Goal: Information Seeking & Learning: Learn about a topic

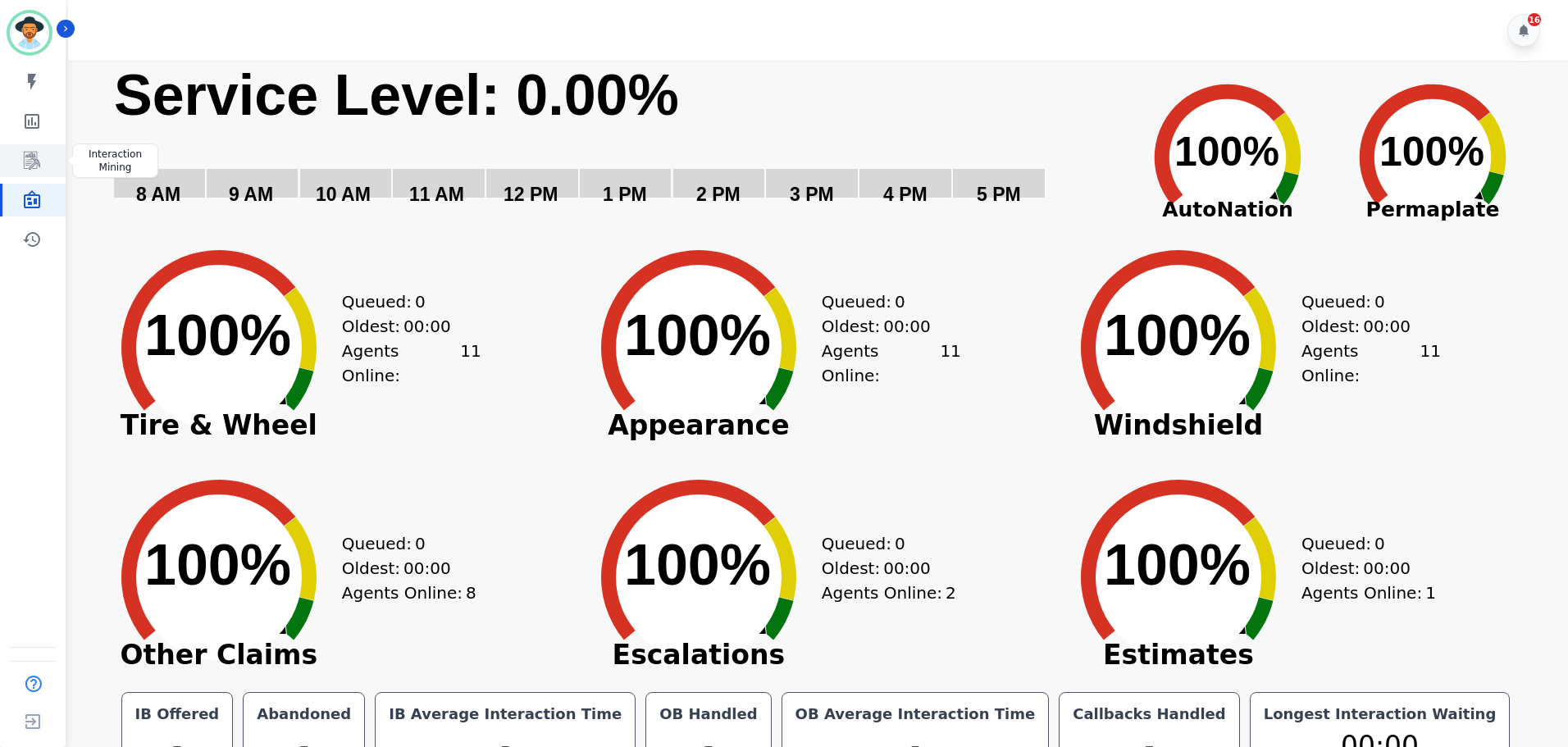
click at [29, 154] on icon "Sidebar" at bounding box center [32, 160] width 16 height 18
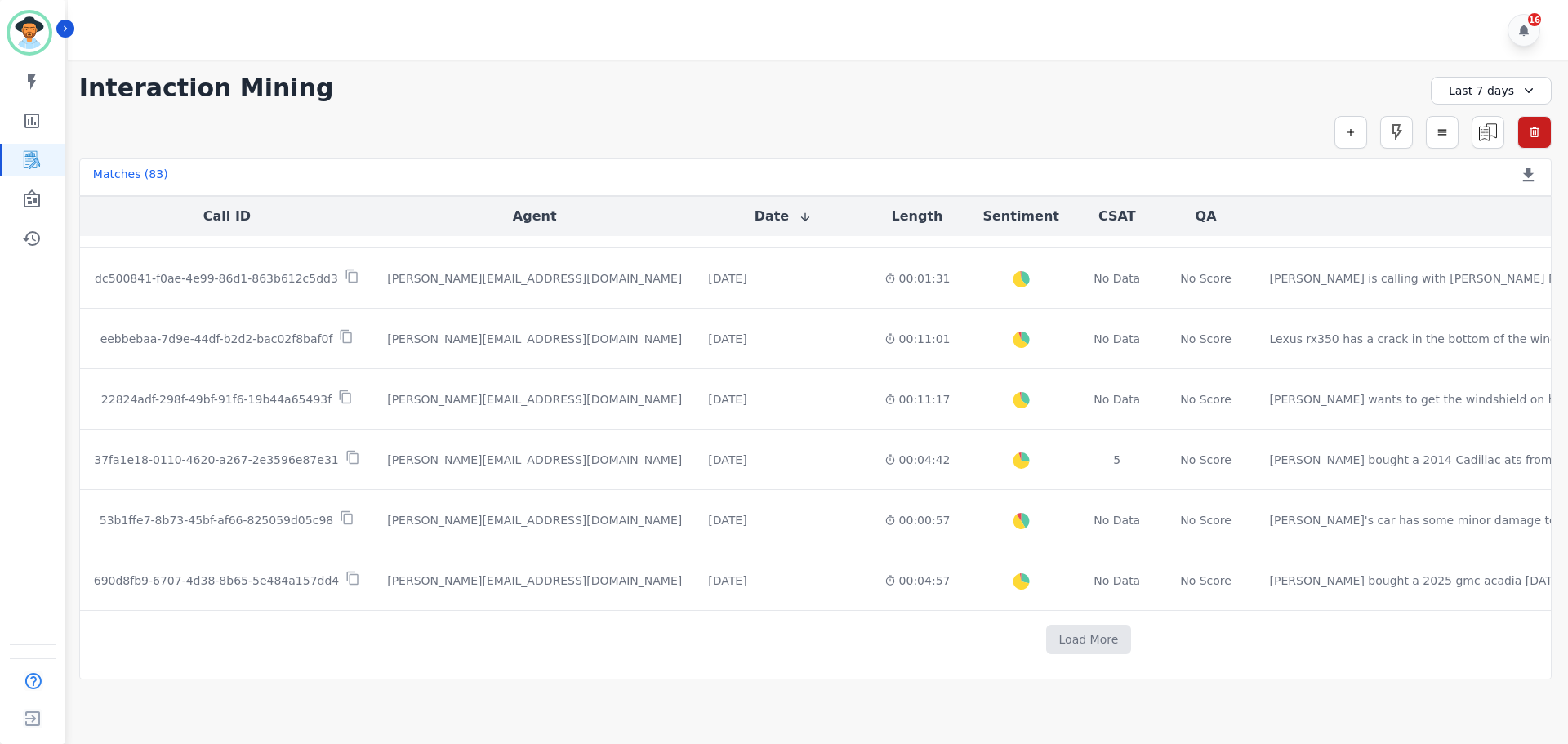
scroll to position [841, 0]
click at [1046, 633] on button "Load More" at bounding box center [1088, 640] width 86 height 30
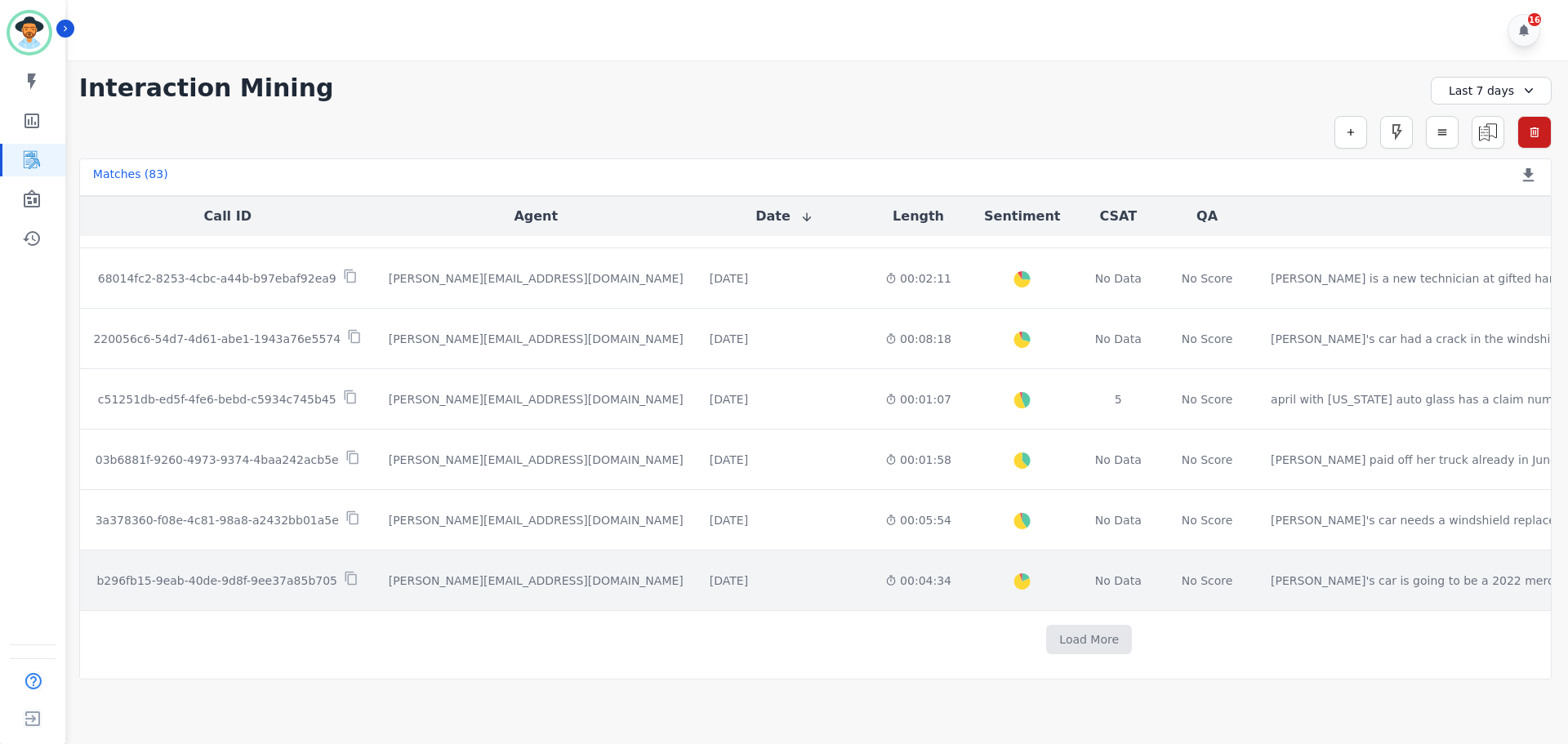
scroll to position [2039, 0]
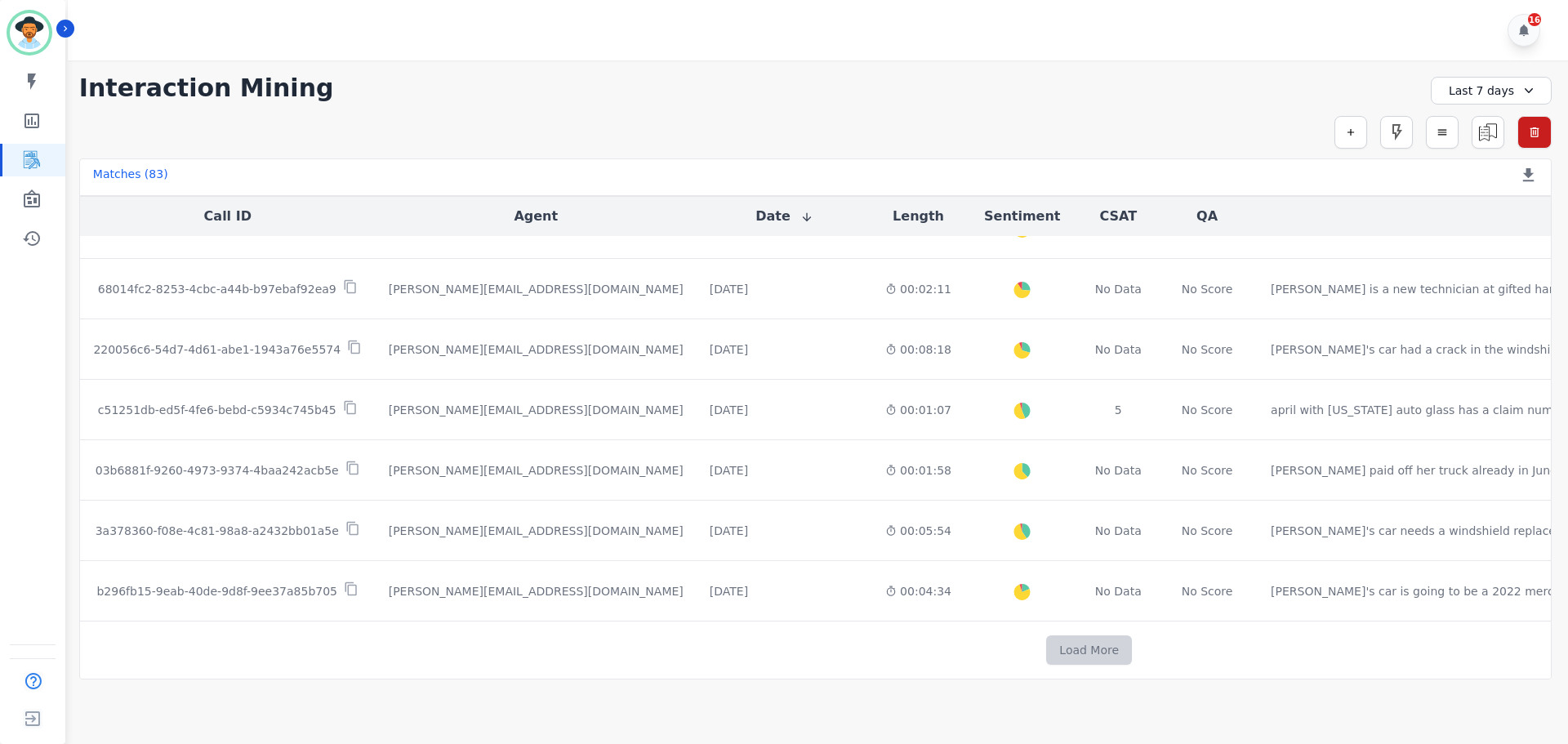
click at [1046, 649] on button "Load More" at bounding box center [1088, 650] width 86 height 30
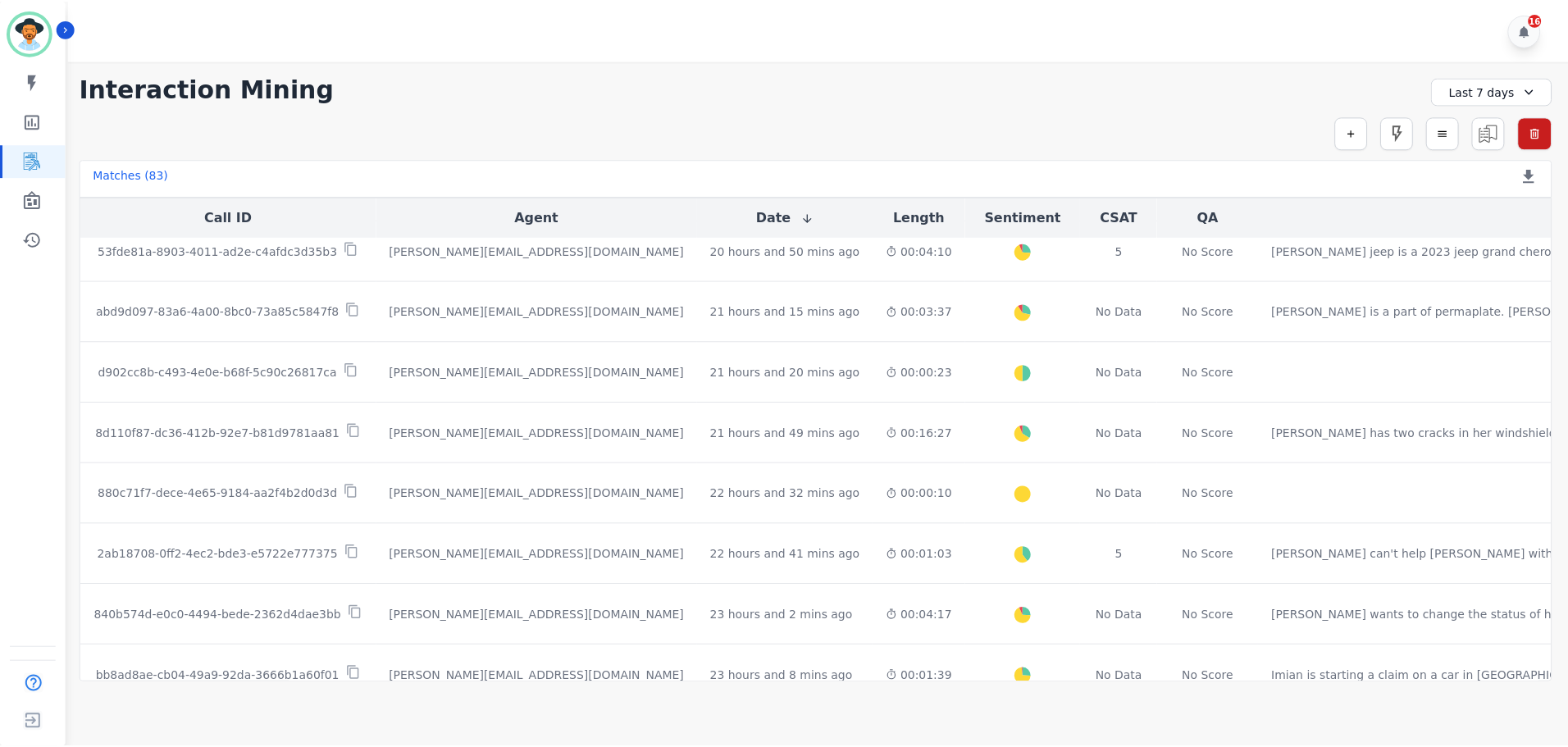
scroll to position [170, 0]
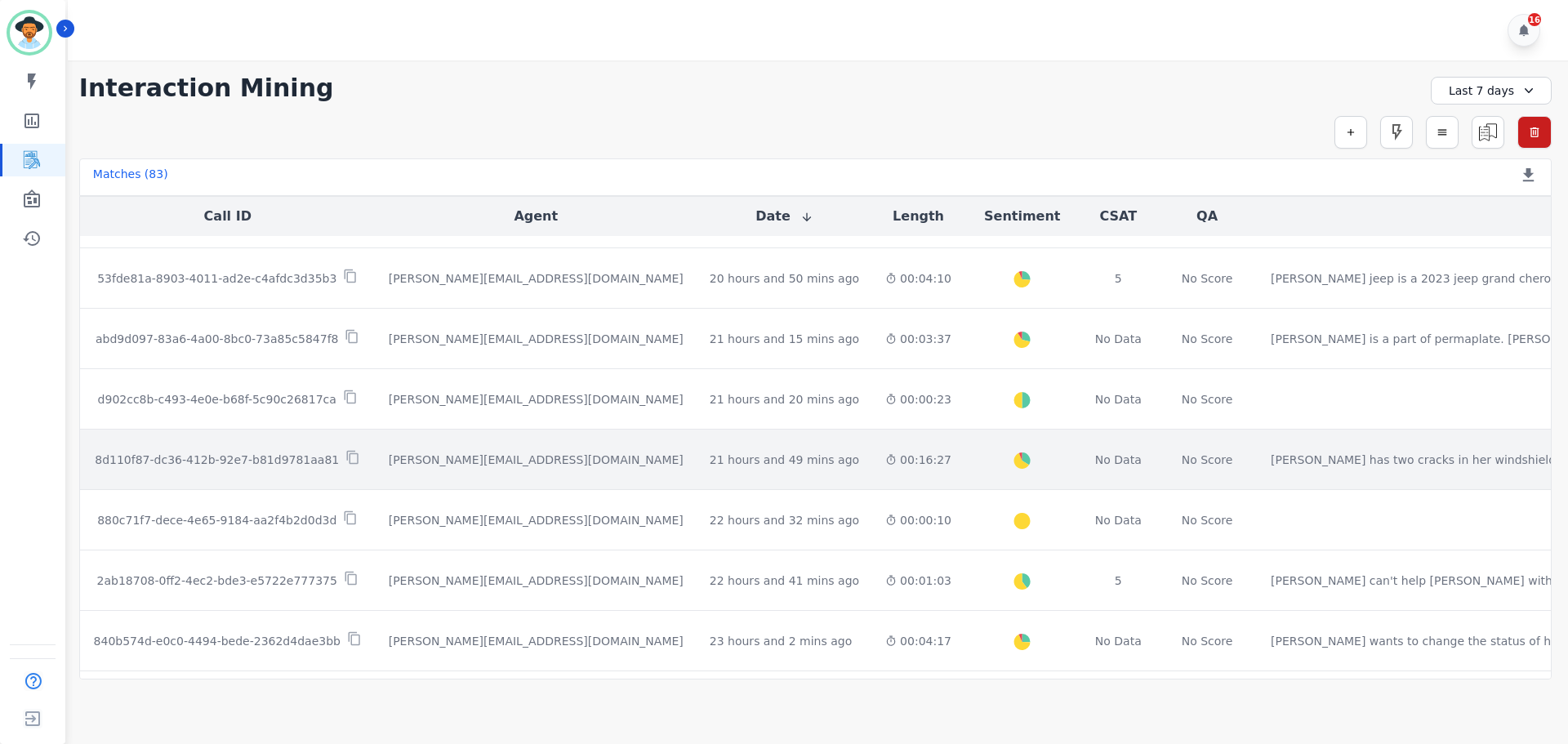
click at [206, 456] on p "8d110f87-dc36-412b-92e7-b81d9781aa81" at bounding box center [217, 459] width 244 height 16
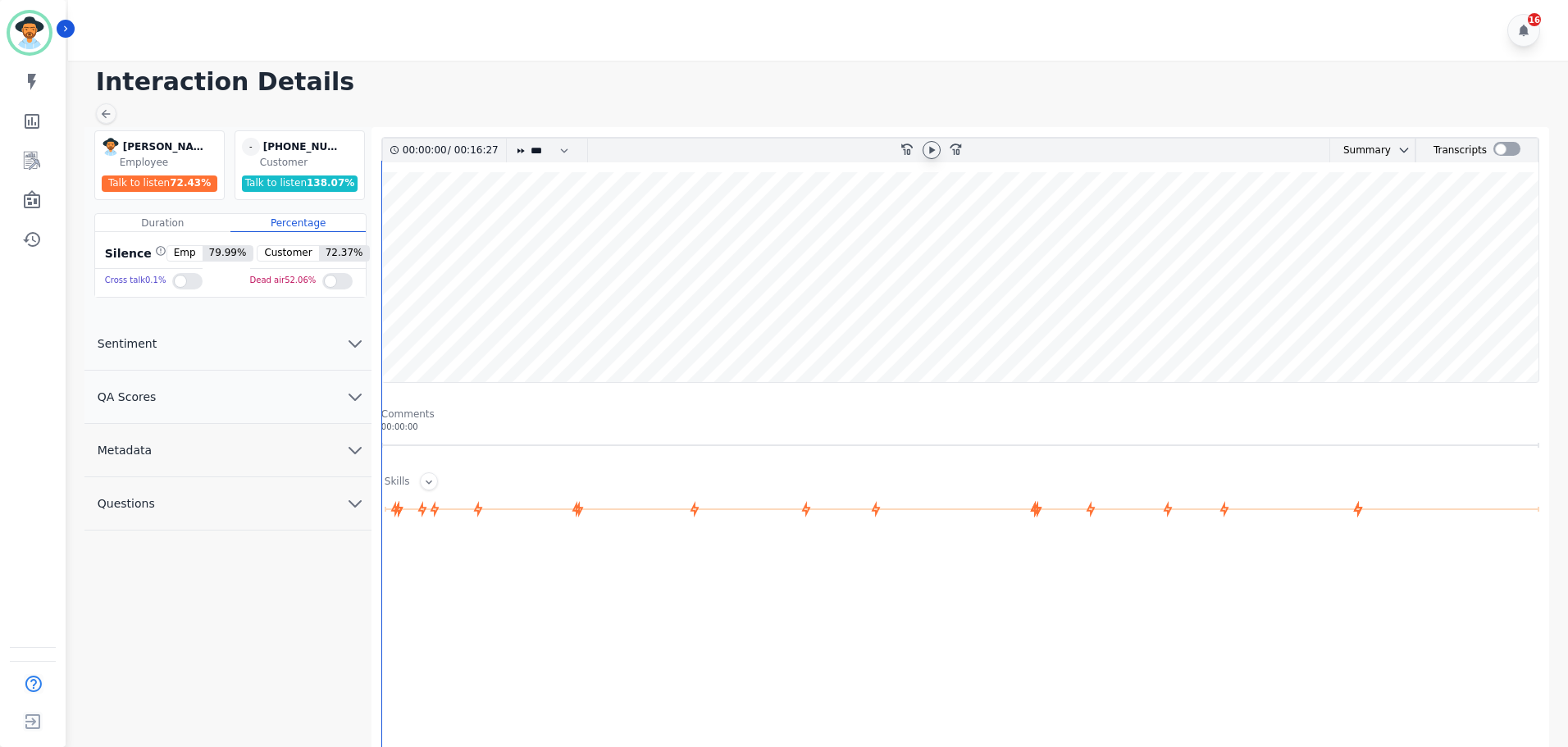
click at [935, 149] on icon at bounding box center [931, 149] width 13 height 13
click at [956, 152] on icon "fast-forward-10" at bounding box center [955, 148] width 13 height 13
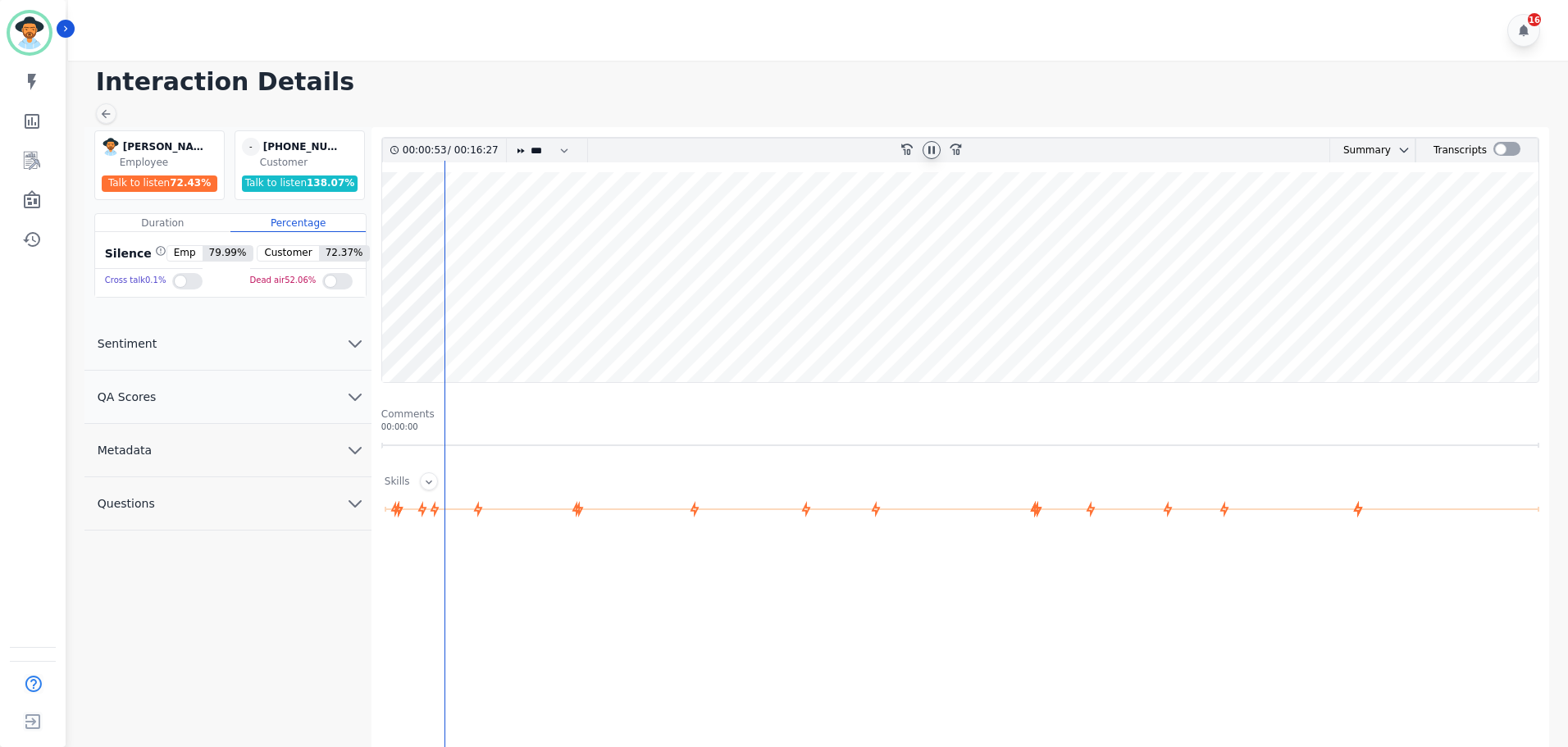
click at [935, 153] on icon at bounding box center [931, 149] width 13 height 13
click at [929, 150] on icon at bounding box center [931, 149] width 13 height 13
click at [929, 142] on div at bounding box center [931, 149] width 18 height 18
click at [931, 147] on icon at bounding box center [931, 149] width 13 height 13
click at [955, 144] on icon at bounding box center [955, 148] width 11 height 11
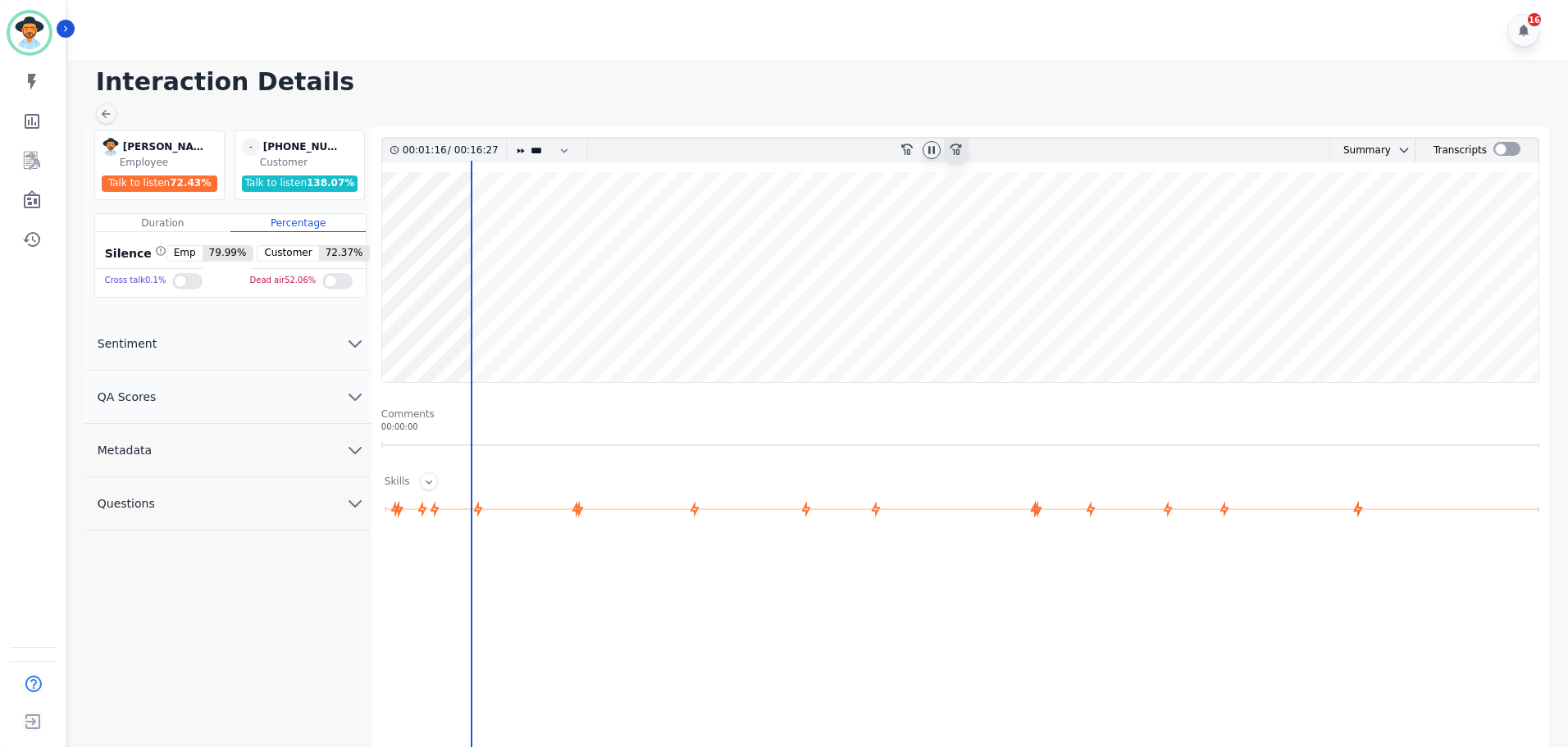
click at [956, 148] on icon "fast-forward-10" at bounding box center [955, 148] width 13 height 13
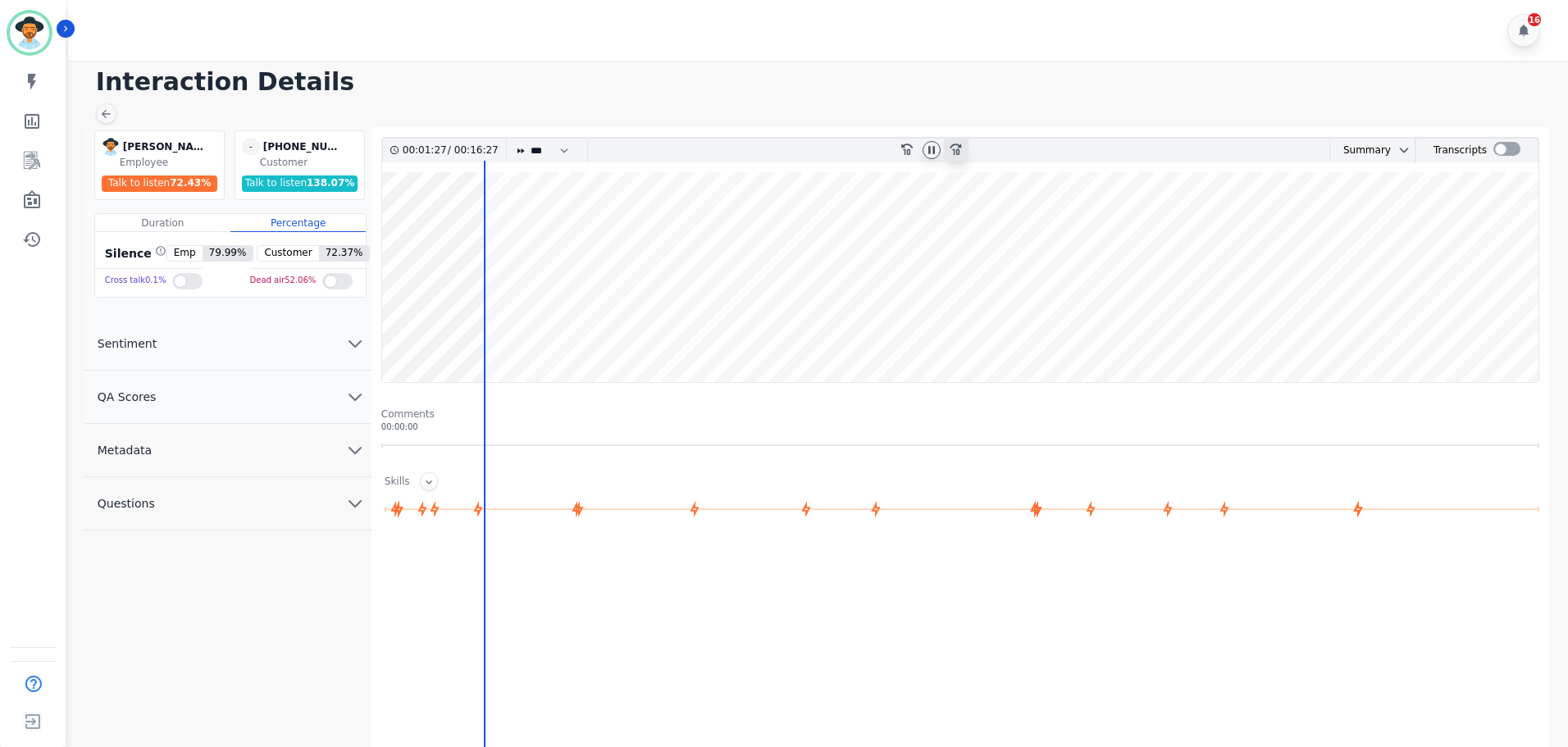
click at [957, 148] on icon "fast-forward-10" at bounding box center [955, 148] width 13 height 13
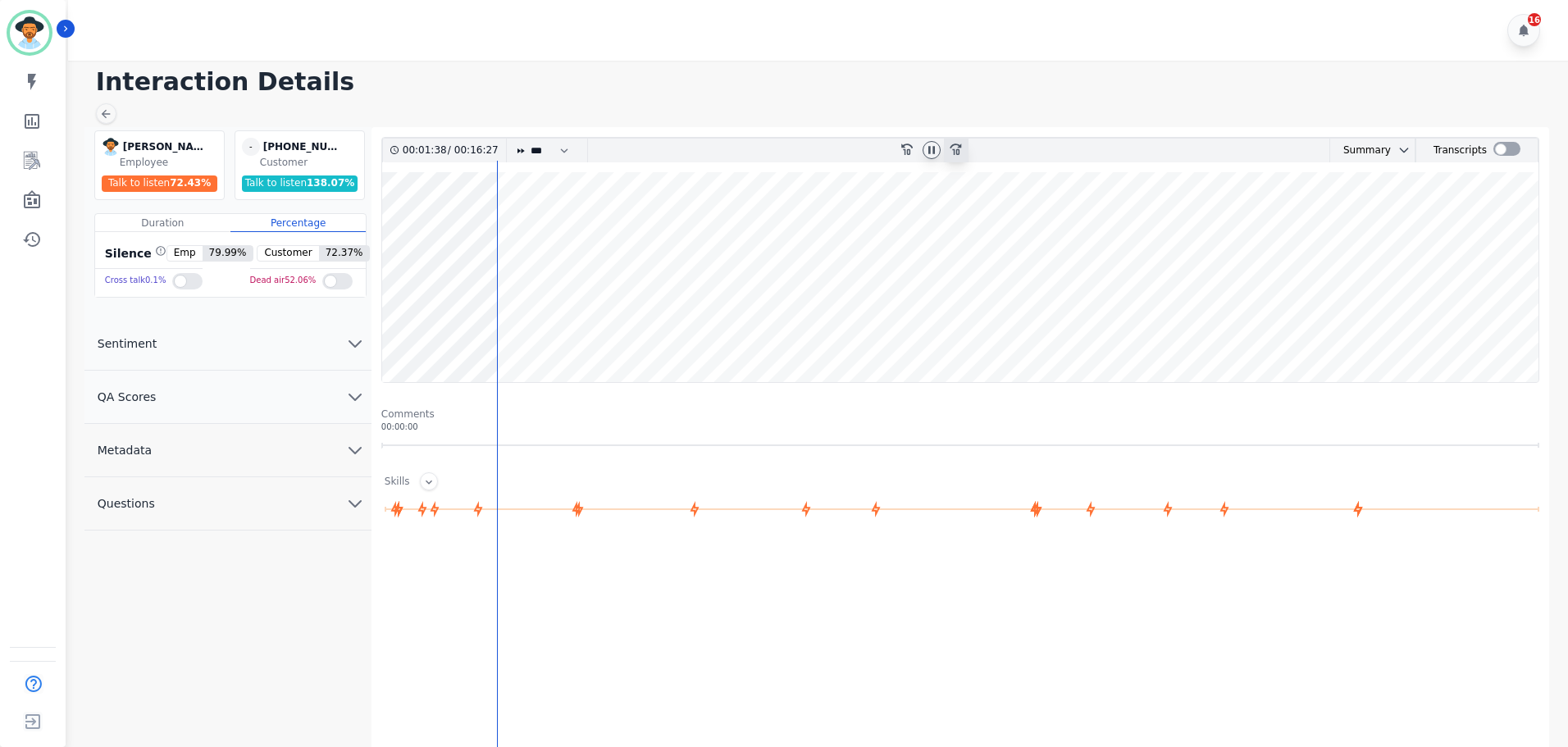
click at [956, 150] on icon "fast-forward-10" at bounding box center [955, 148] width 13 height 13
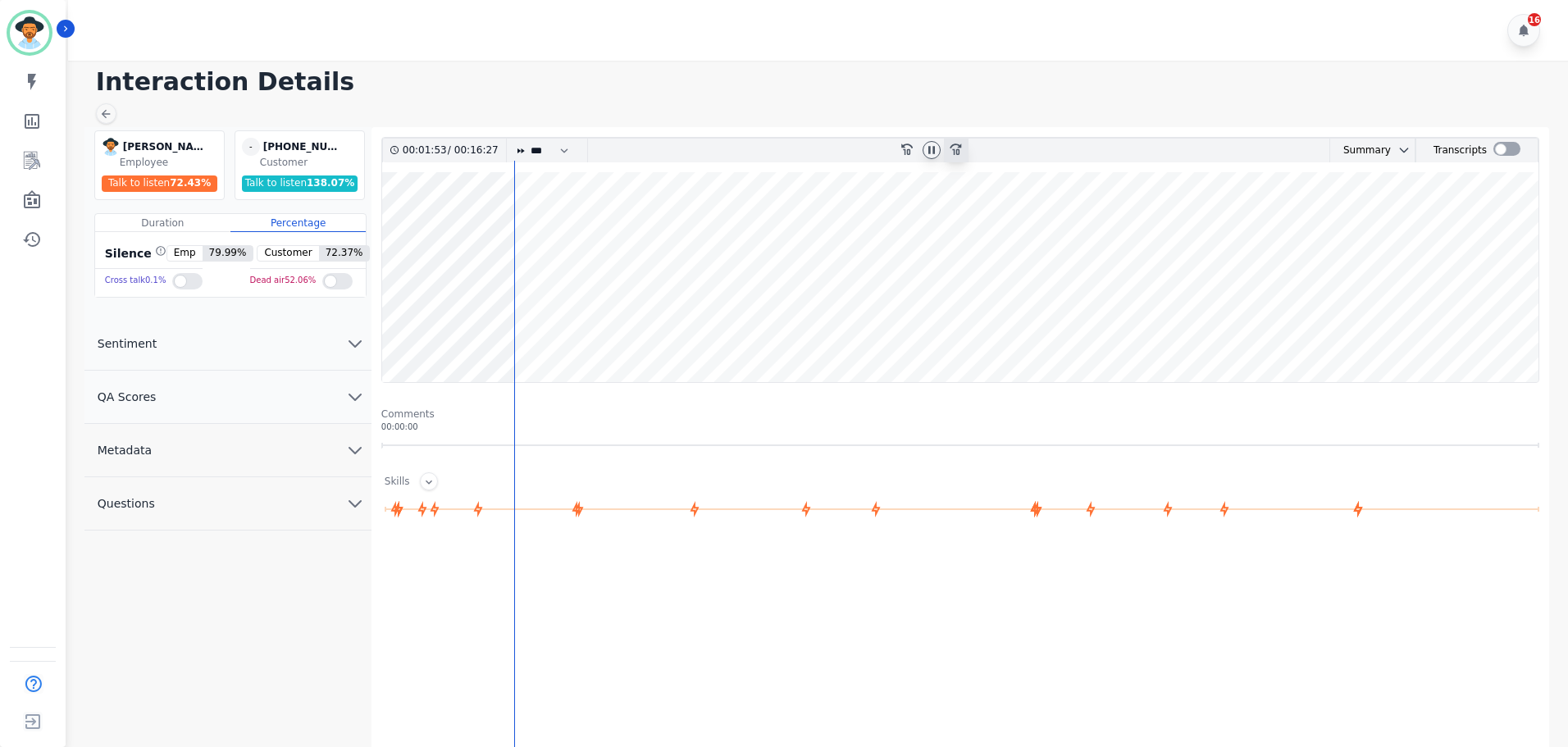
click at [956, 150] on icon "fast-forward-10" at bounding box center [955, 148] width 13 height 13
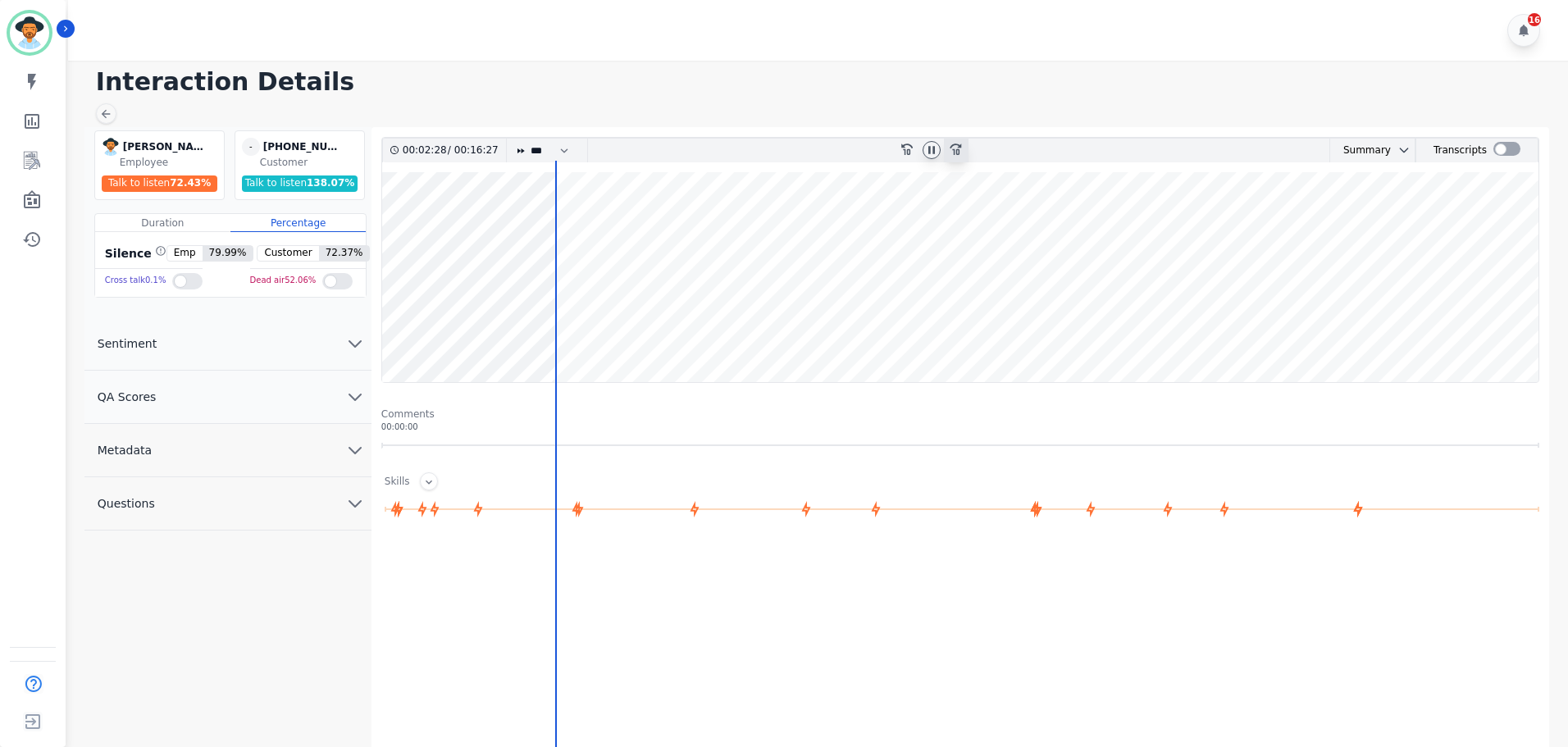
click at [956, 150] on icon "fast-forward-10" at bounding box center [955, 148] width 13 height 13
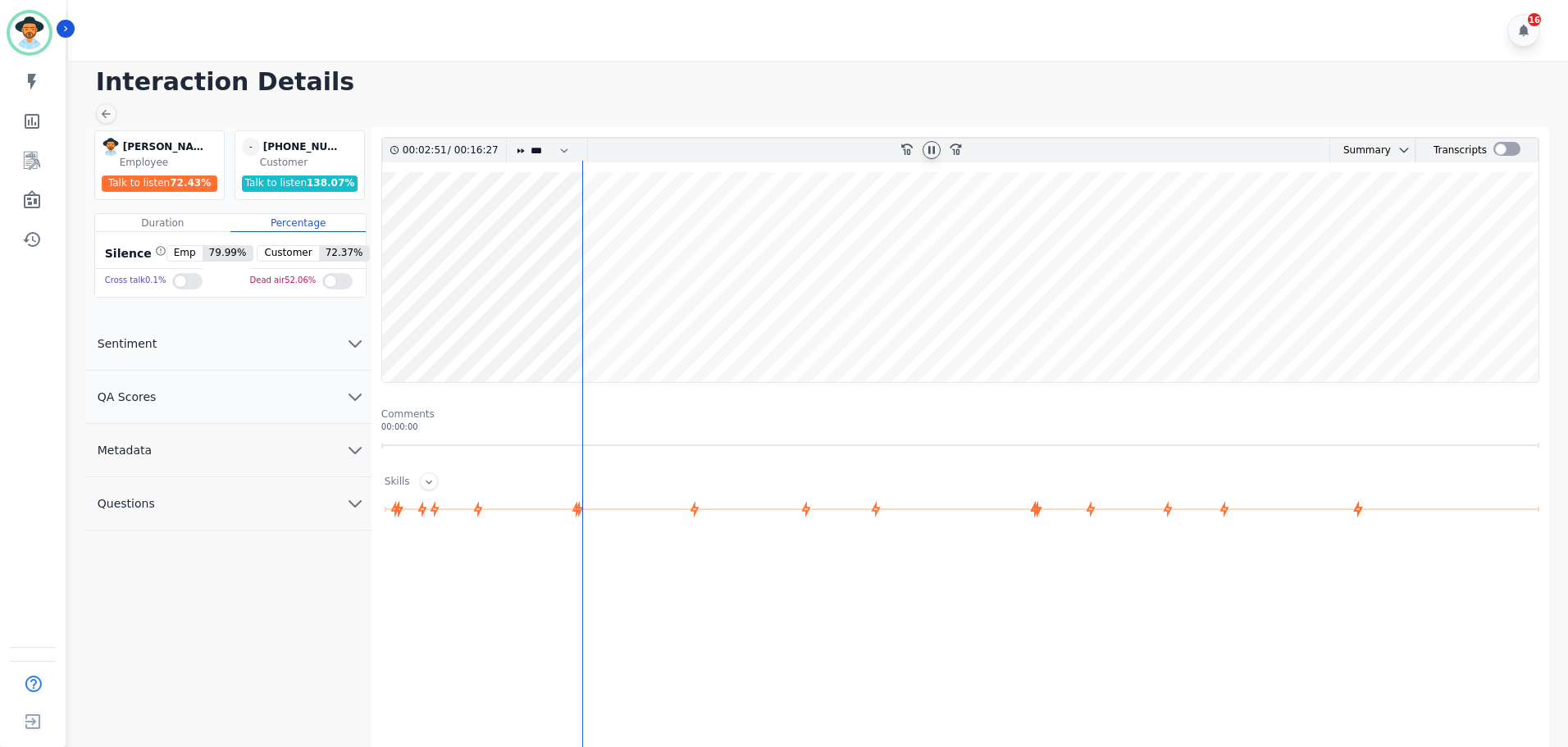
click at [931, 153] on icon at bounding box center [931, 149] width 13 height 13
click at [938, 149] on div at bounding box center [931, 149] width 18 height 18
click at [905, 154] on div "rewind-10" at bounding box center [906, 151] width 25 height 24
click at [905, 154] on icon at bounding box center [906, 148] width 11 height 11
click at [935, 151] on icon at bounding box center [931, 149] width 13 height 13
